Goal: Information Seeking & Learning: Learn about a topic

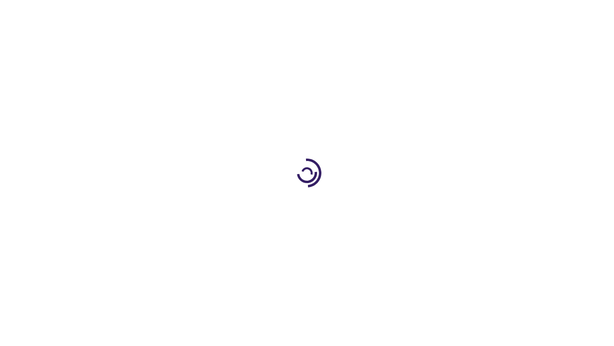
scroll to position [1629, 0]
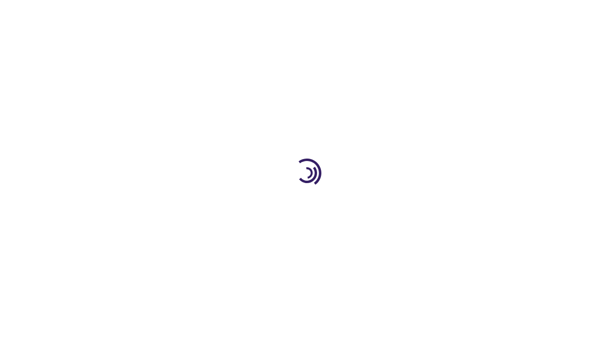
scroll to position [866, 0]
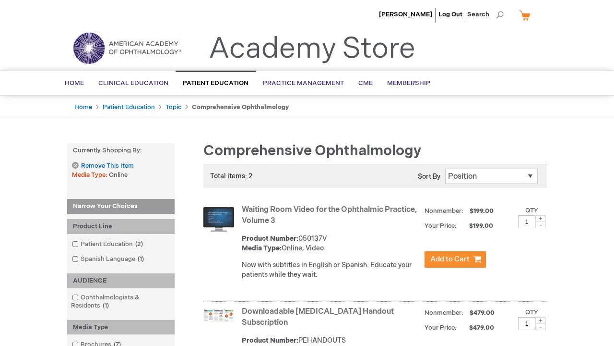
scroll to position [253, 0]
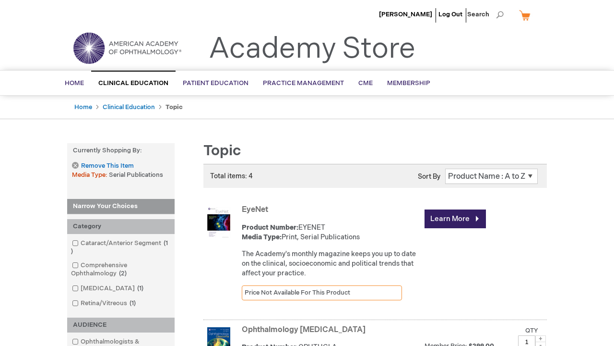
scroll to position [604, 0]
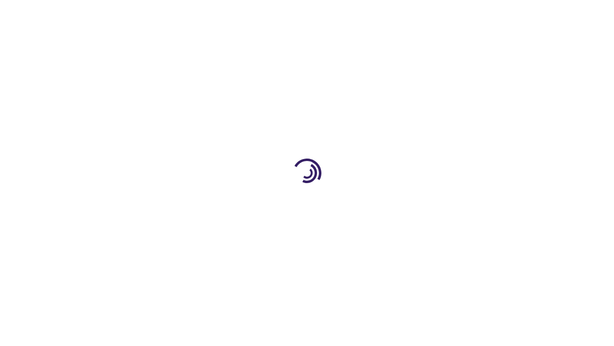
scroll to position [2258, 0]
type input "1"
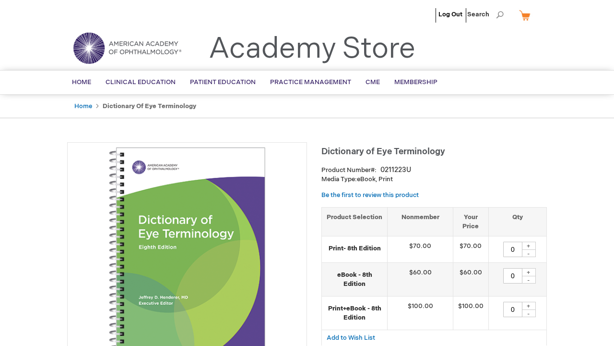
type input "0"
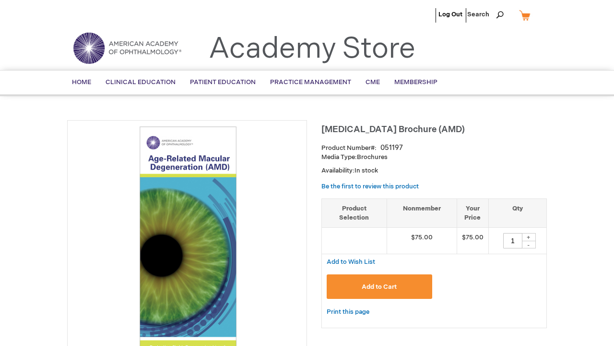
scroll to position [840, 0]
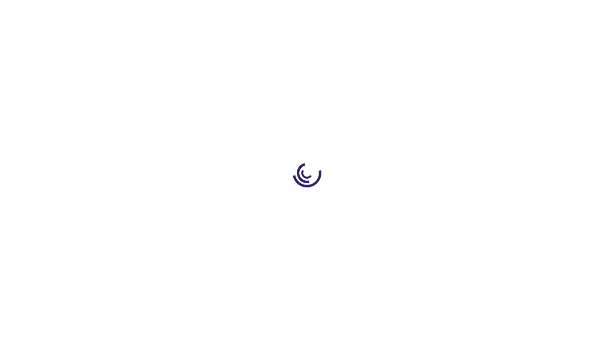
scroll to position [1267, 0]
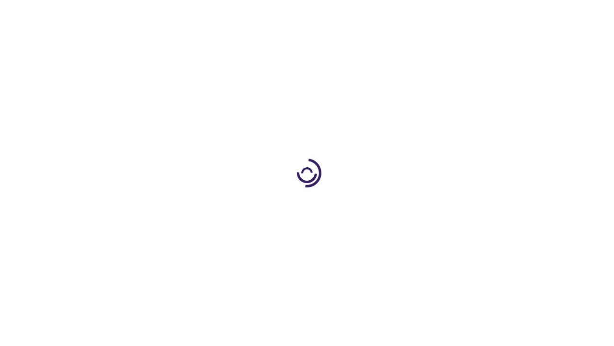
scroll to position [270, 0]
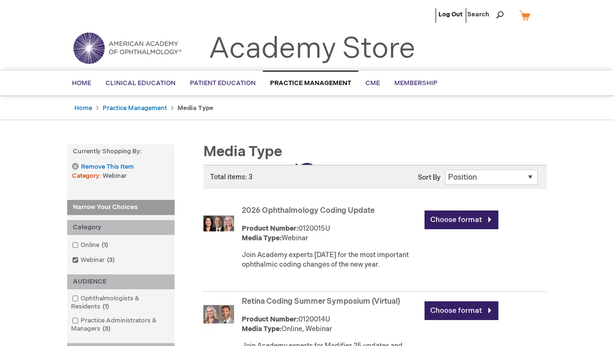
scroll to position [409, 0]
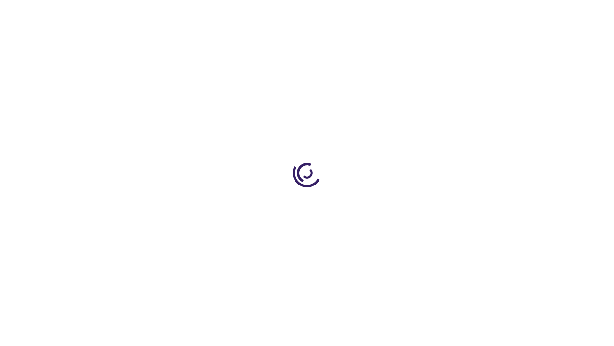
scroll to position [1904, 0]
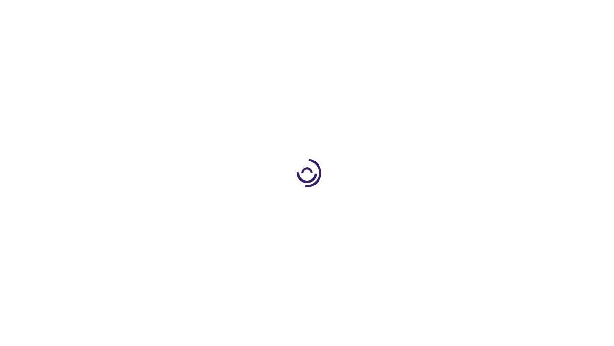
scroll to position [248, 0]
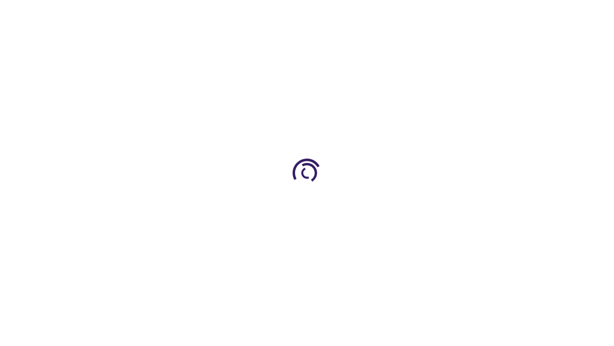
scroll to position [1155, 0]
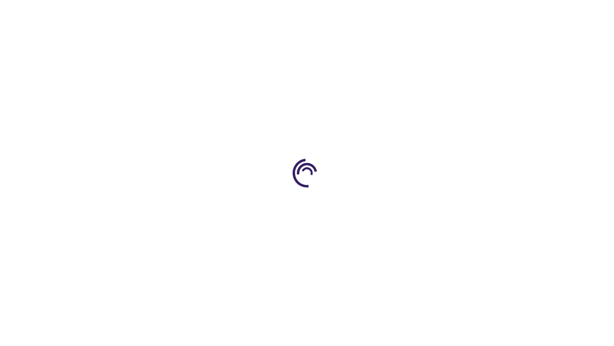
scroll to position [1817, 0]
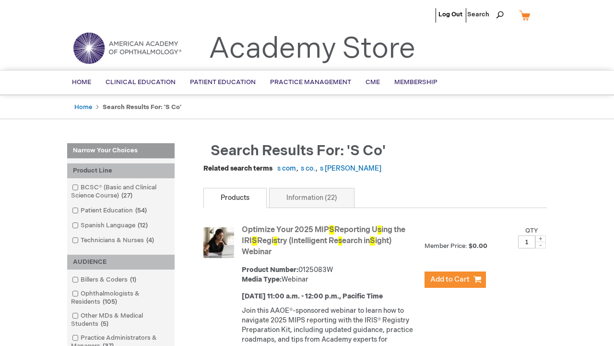
scroll to position [1164, 0]
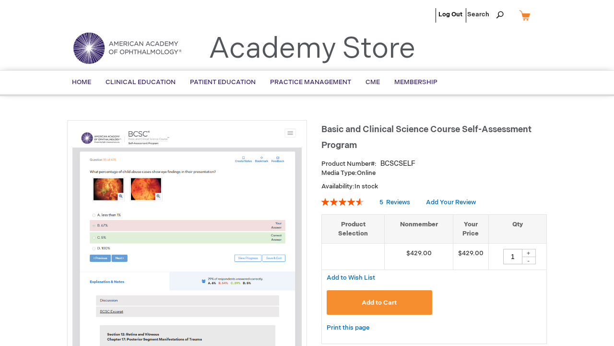
scroll to position [394, 0]
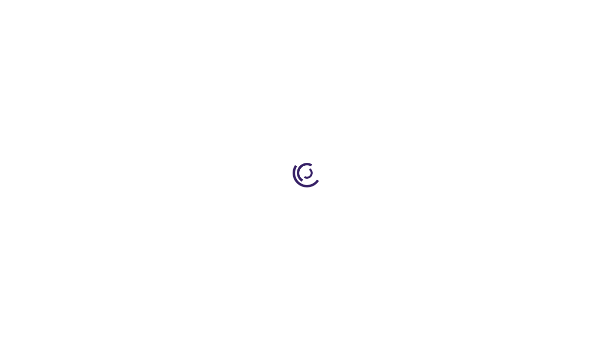
scroll to position [2434, 0]
